Goal: Information Seeking & Learning: Find specific fact

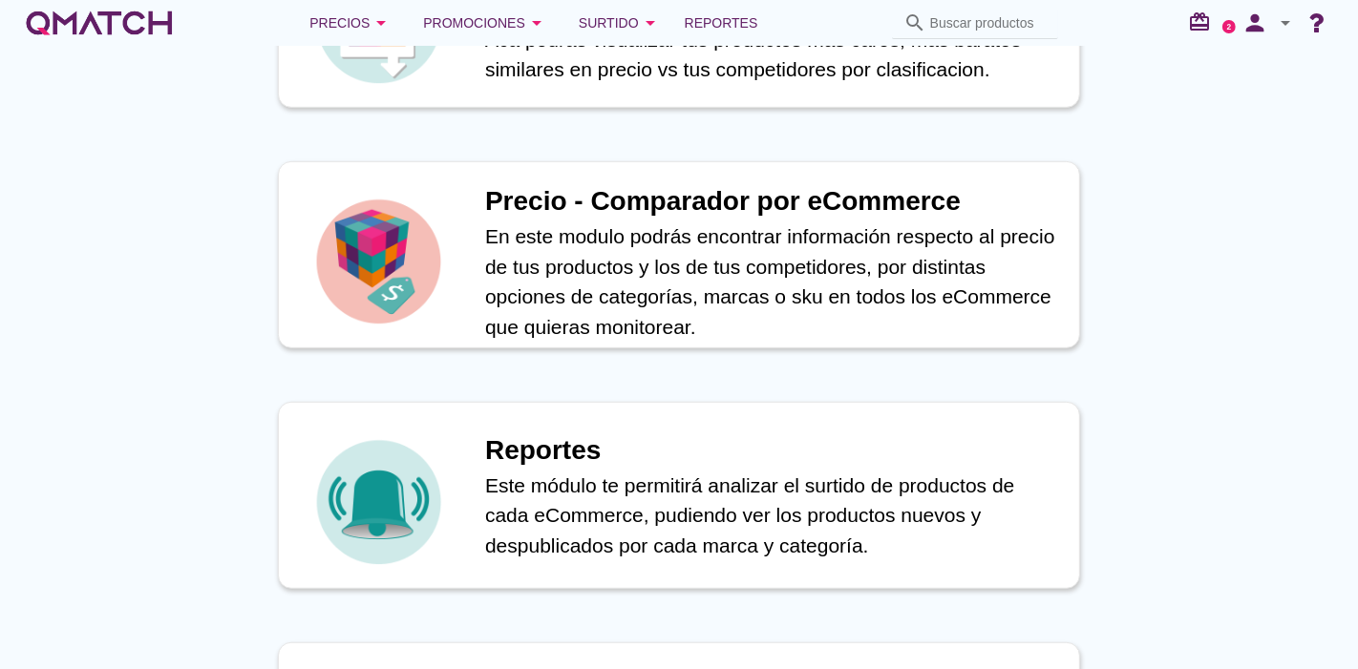
scroll to position [886, 0]
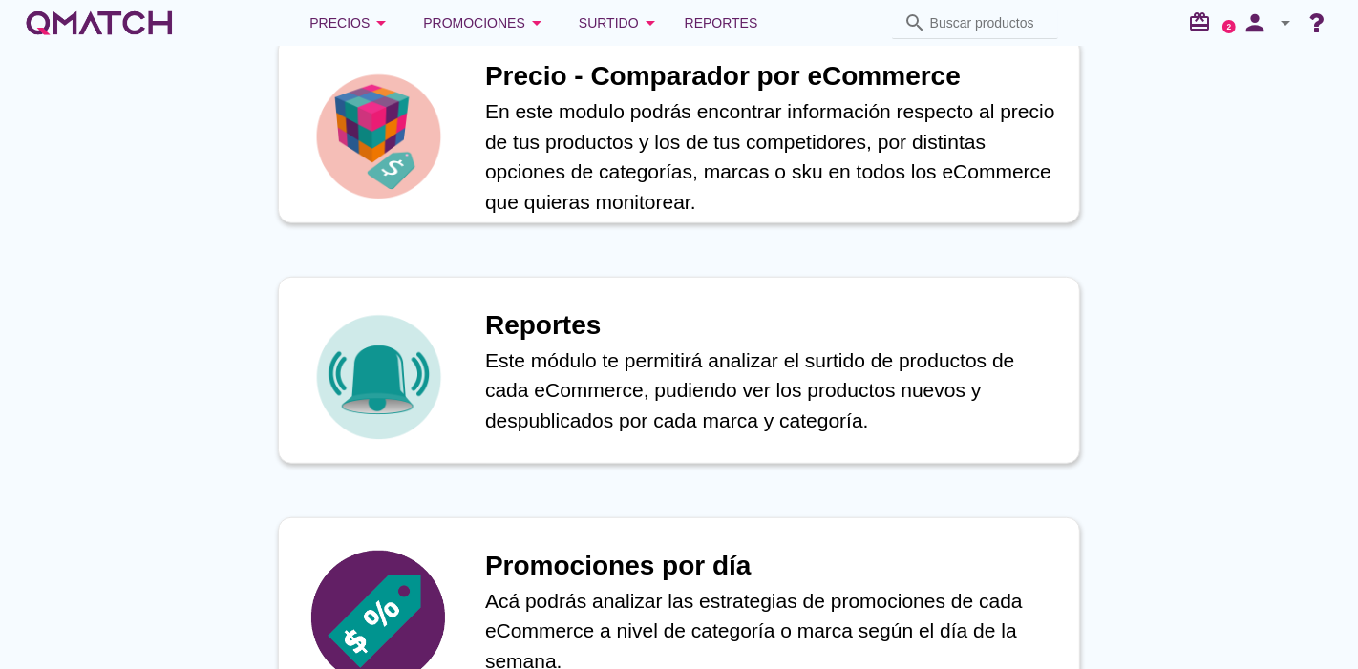
click at [438, 227] on div "Precio - Comparador por eCommerce En este modulo podrás encontrar información r…" at bounding box center [679, 130] width 856 height 241
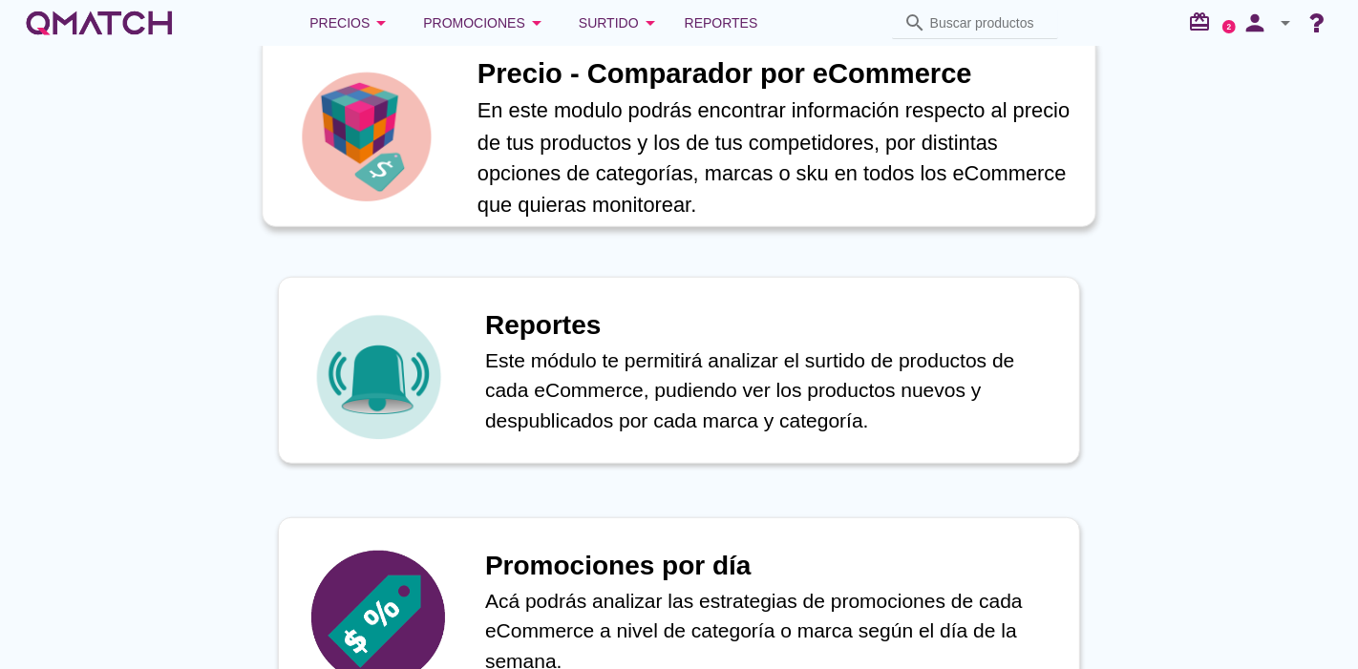
click at [399, 105] on img at bounding box center [366, 136] width 139 height 139
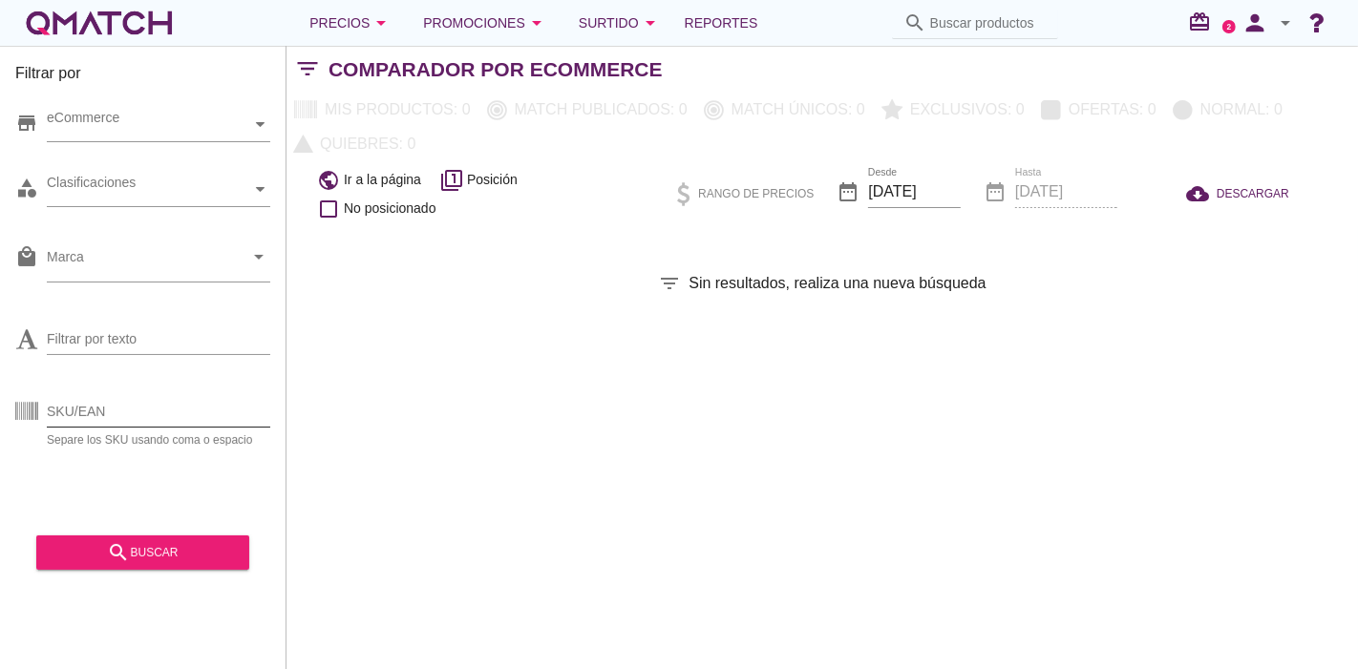
click at [136, 412] on input "SKU/EAN" at bounding box center [158, 411] width 223 height 31
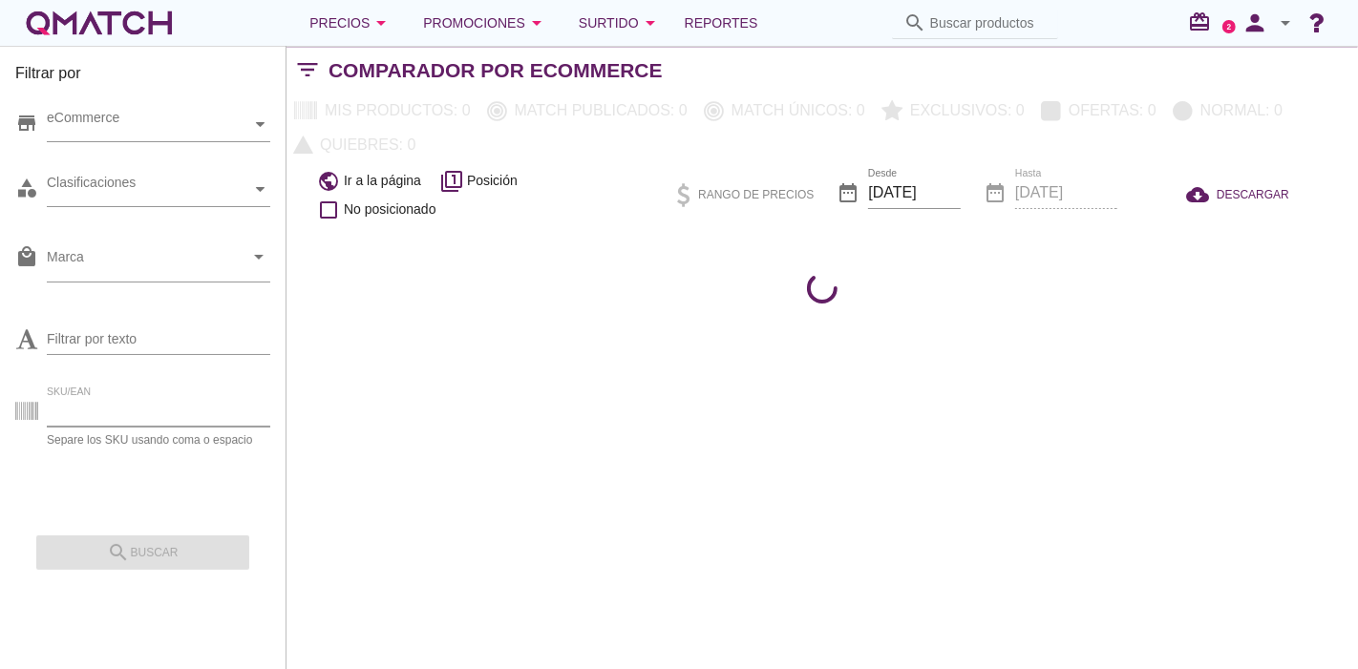
paste input "90184"
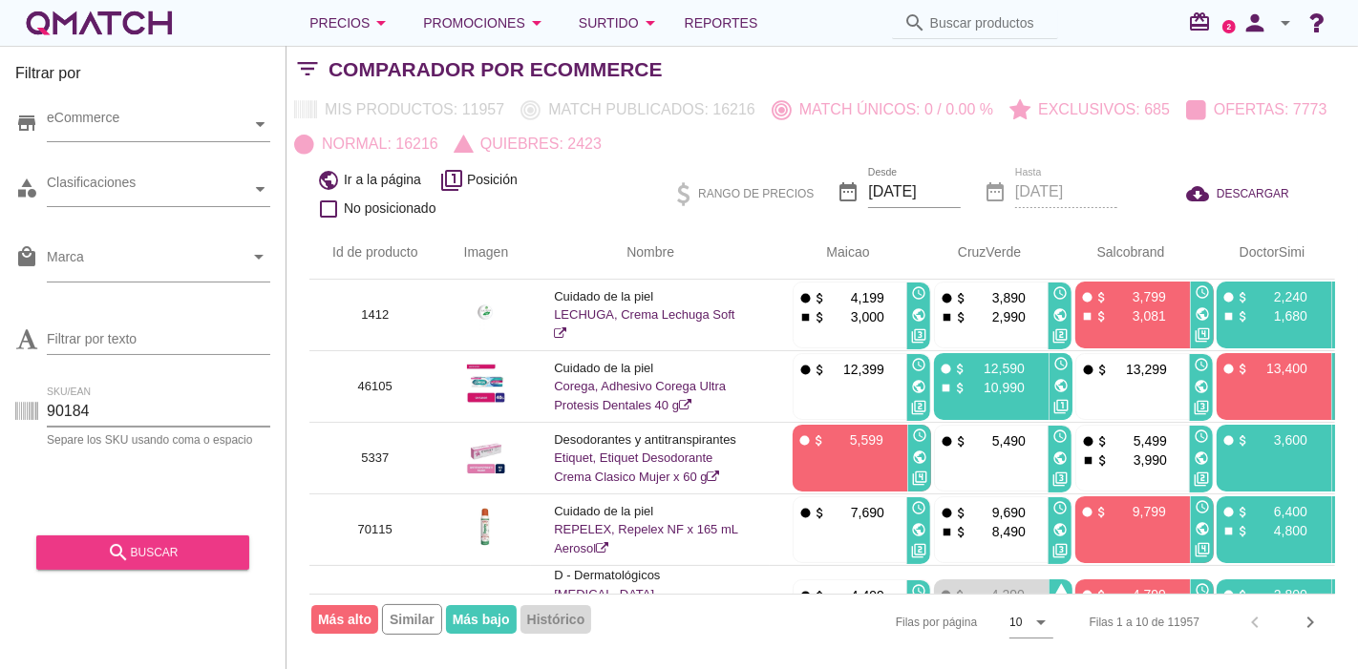
type input "90184"
click at [133, 538] on button "search buscar" at bounding box center [142, 553] width 213 height 34
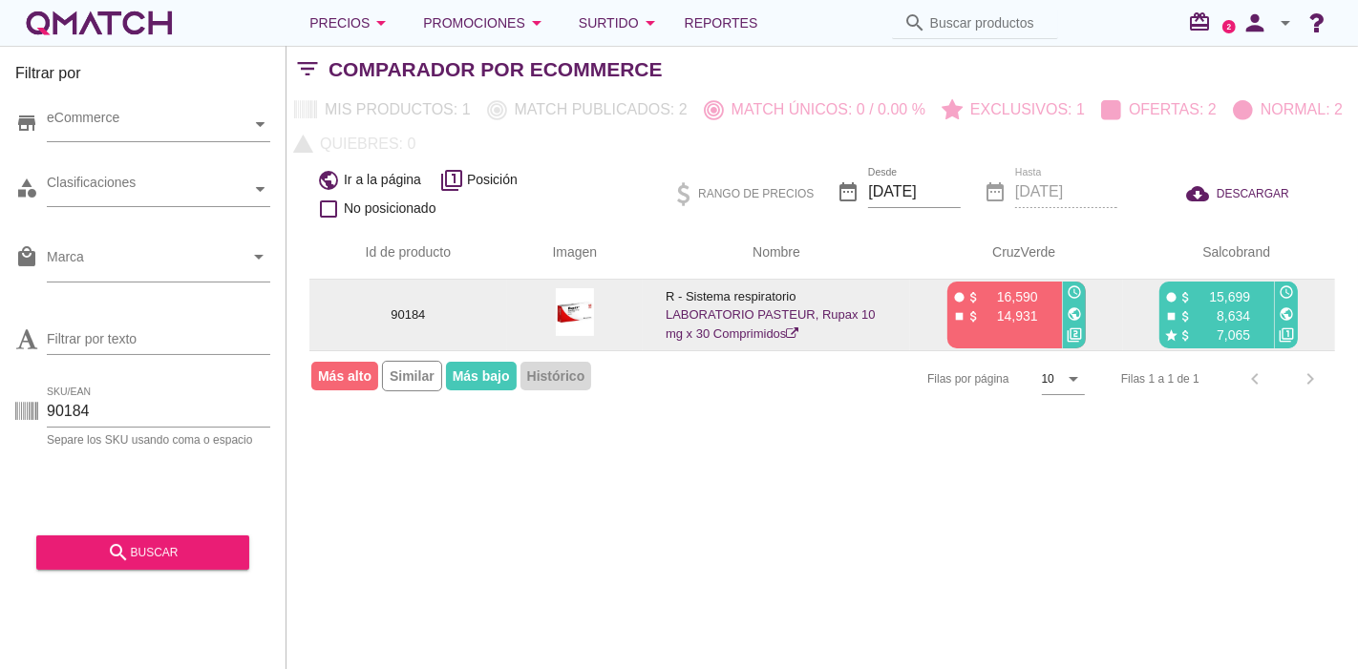
click at [717, 312] on link "LABORATORIO PASTEUR, Rupax 10 mg x 30 Comprimidos" at bounding box center [771, 324] width 210 height 33
click at [1071, 307] on icon "public" at bounding box center [1074, 314] width 15 height 15
click at [1289, 312] on icon "public" at bounding box center [1286, 314] width 15 height 15
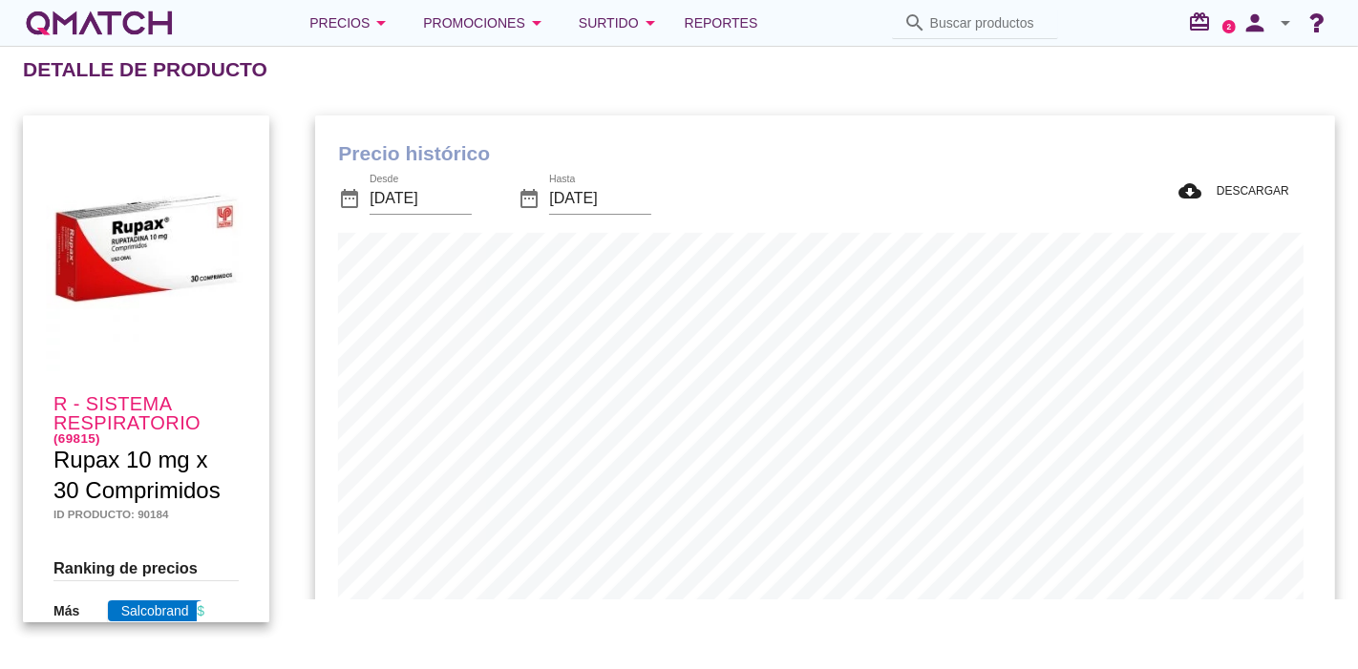
scroll to position [627, 1011]
click at [1043, 74] on div "Detalle de producto" at bounding box center [690, 70] width 1335 height 46
